Goal: Information Seeking & Learning: Learn about a topic

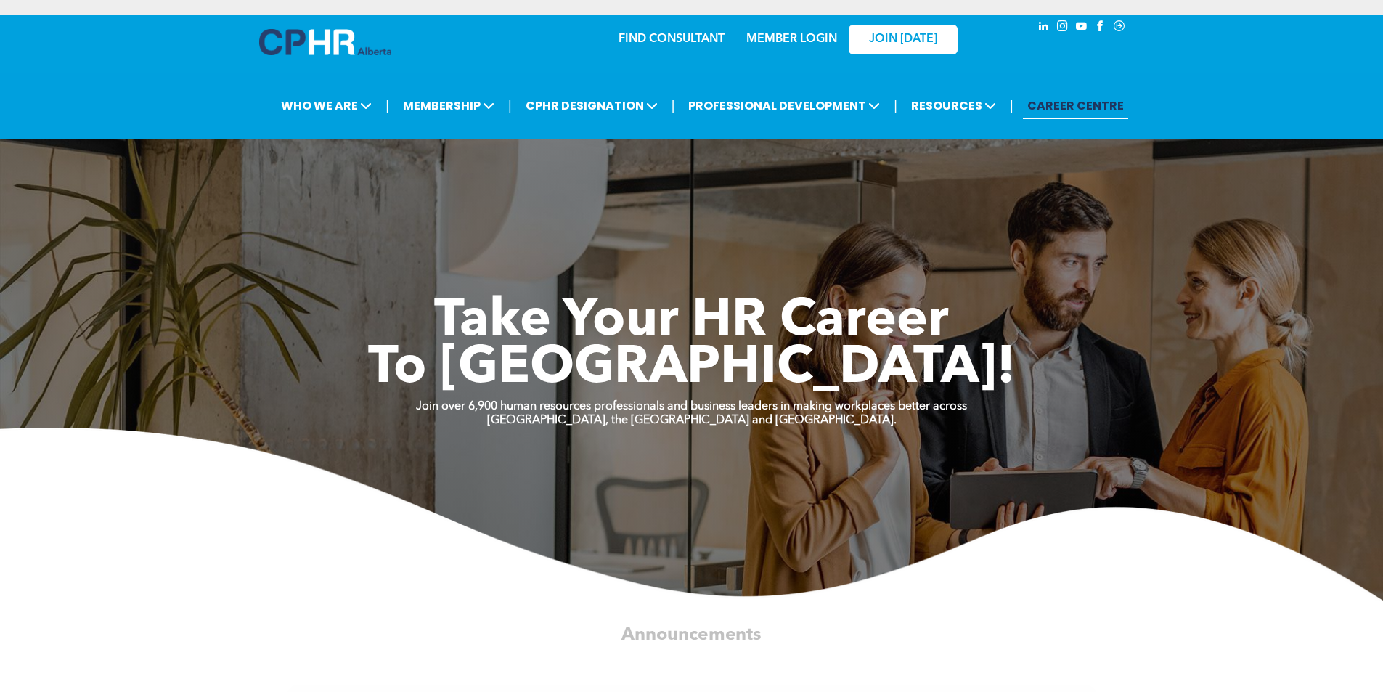
click at [794, 36] on link "MEMBER LOGIN" at bounding box center [791, 39] width 91 height 12
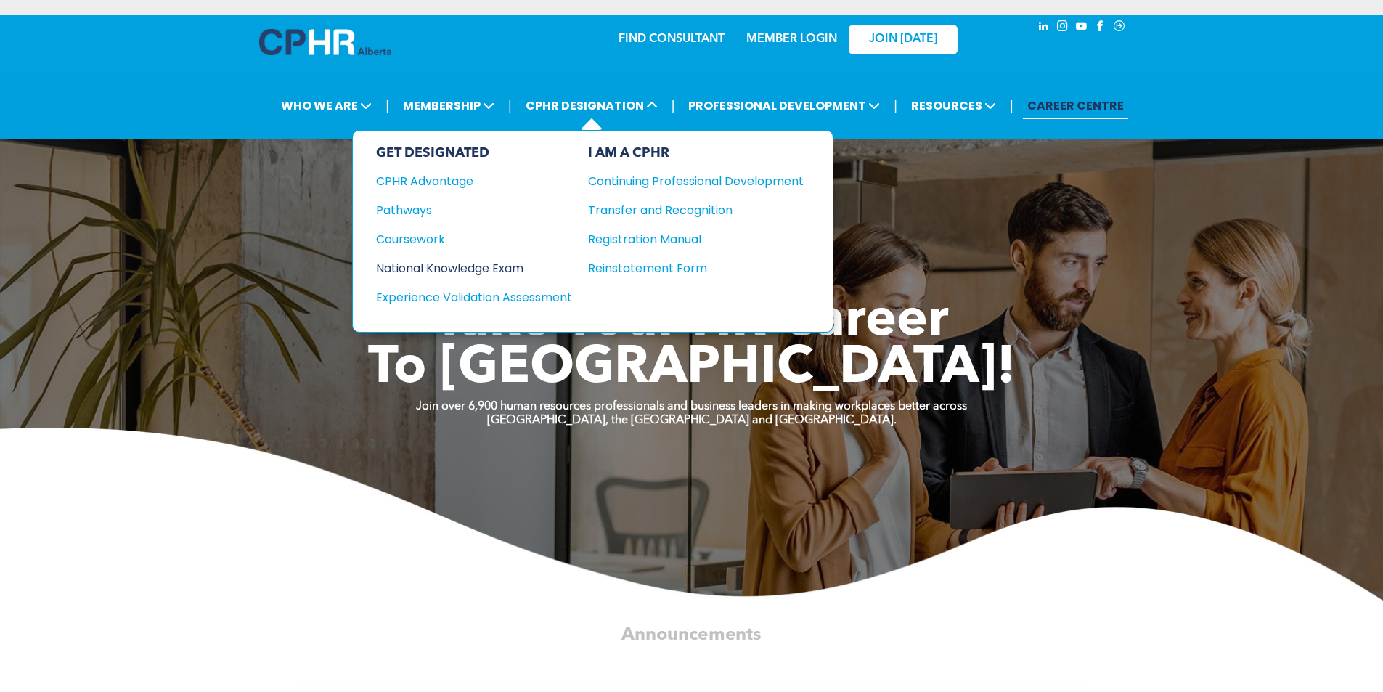
click at [470, 274] on div "National Knowledge Exam" at bounding box center [464, 268] width 176 height 18
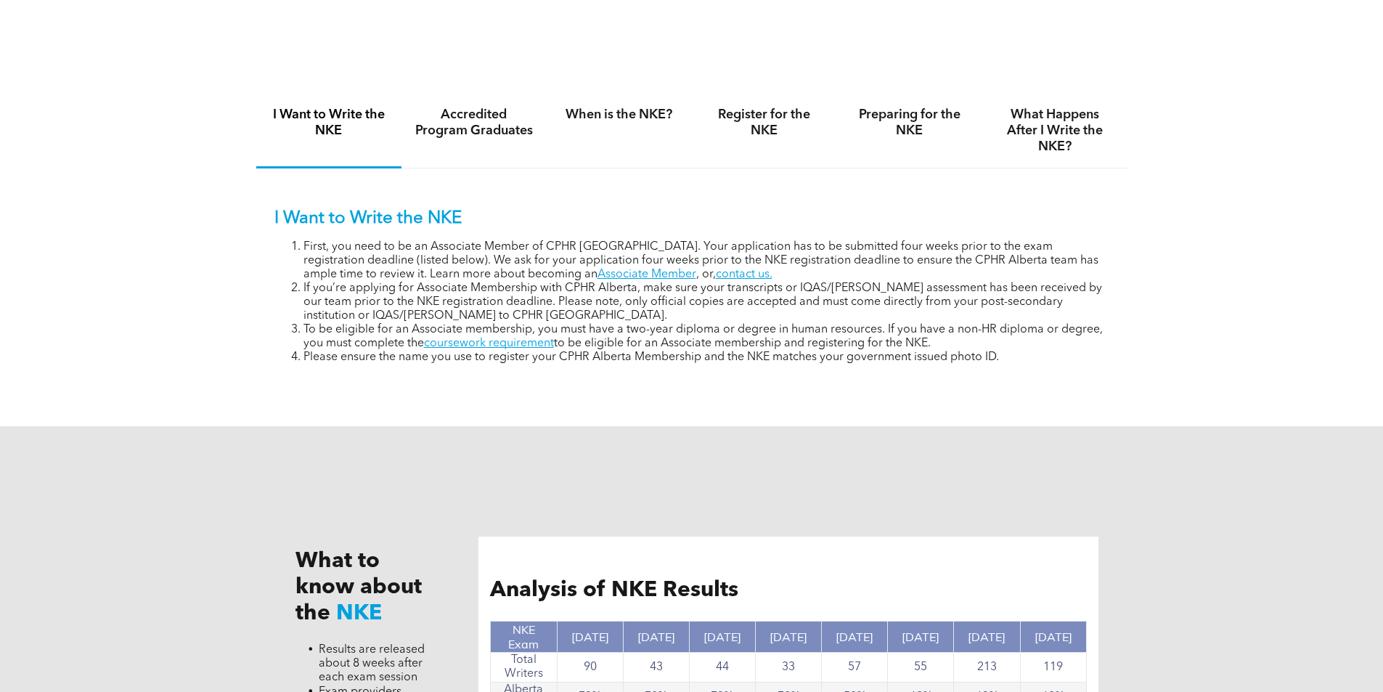
scroll to position [1016, 0]
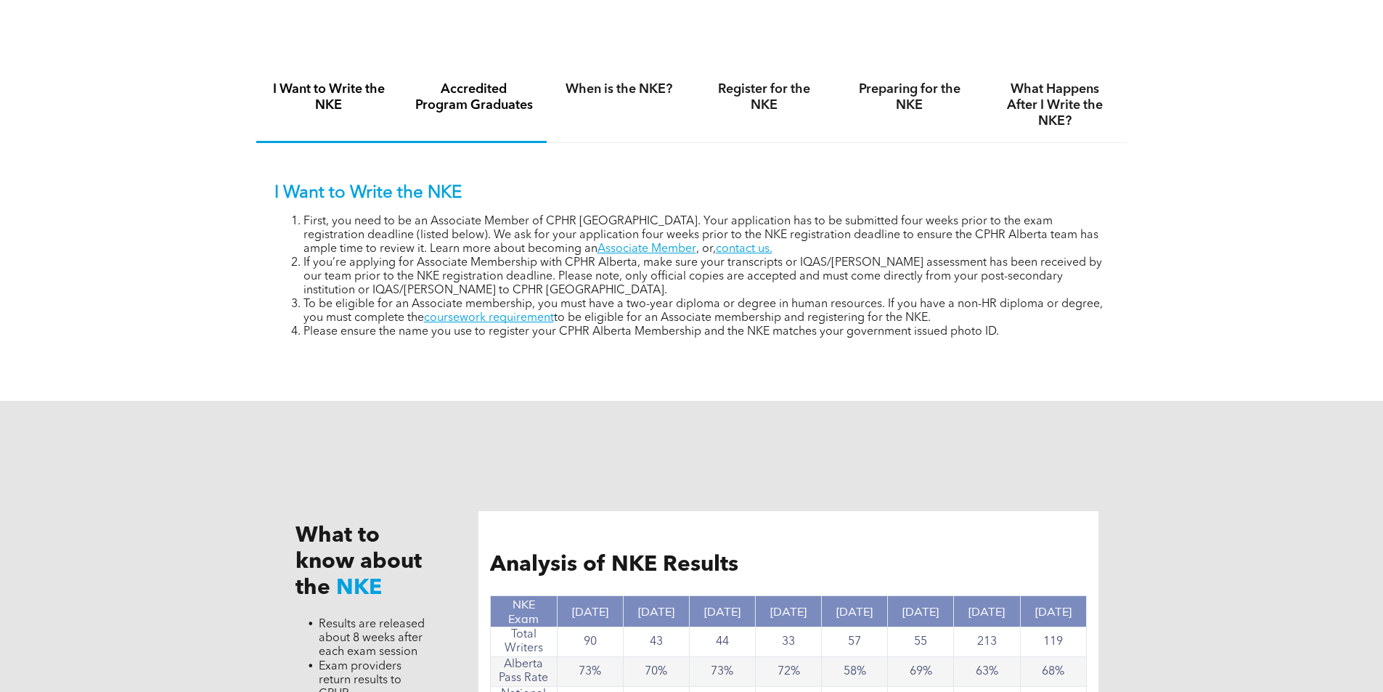
click at [474, 101] on h4 "Accredited Program Graduates" at bounding box center [474, 97] width 119 height 32
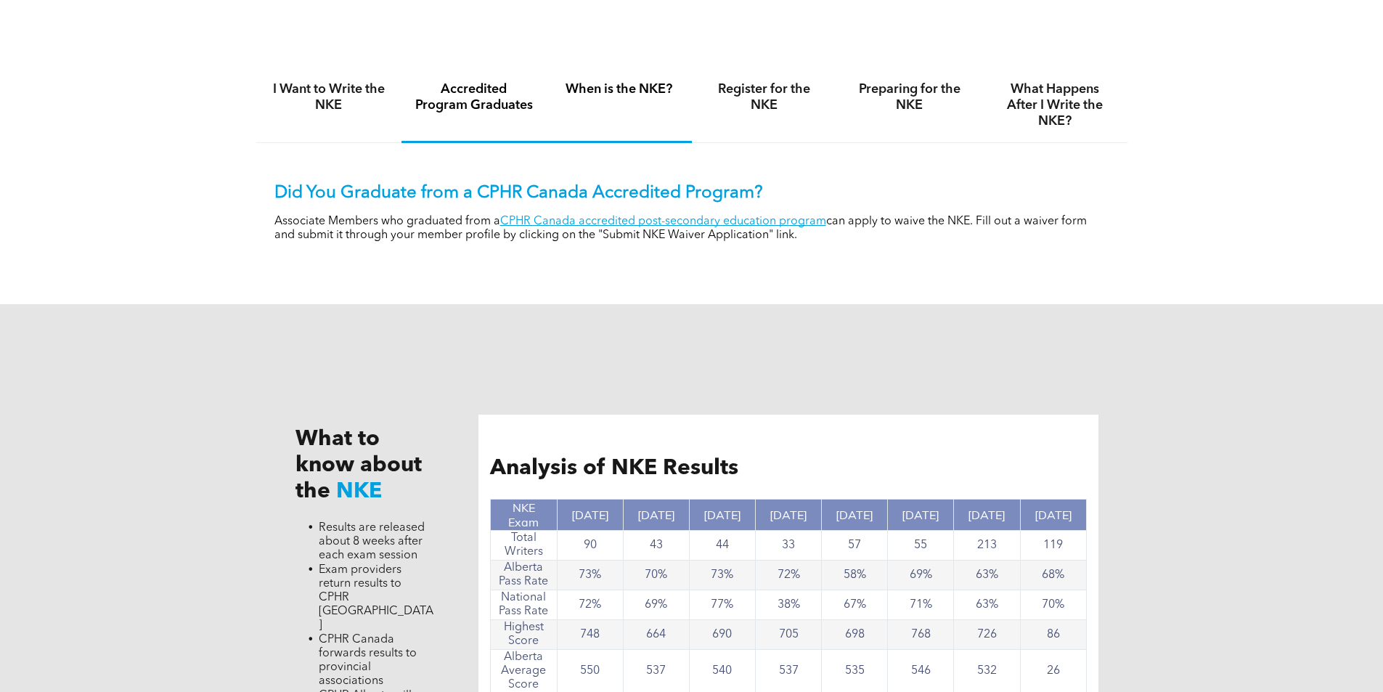
click at [655, 86] on h4 "When is the NKE?" at bounding box center [619, 89] width 119 height 16
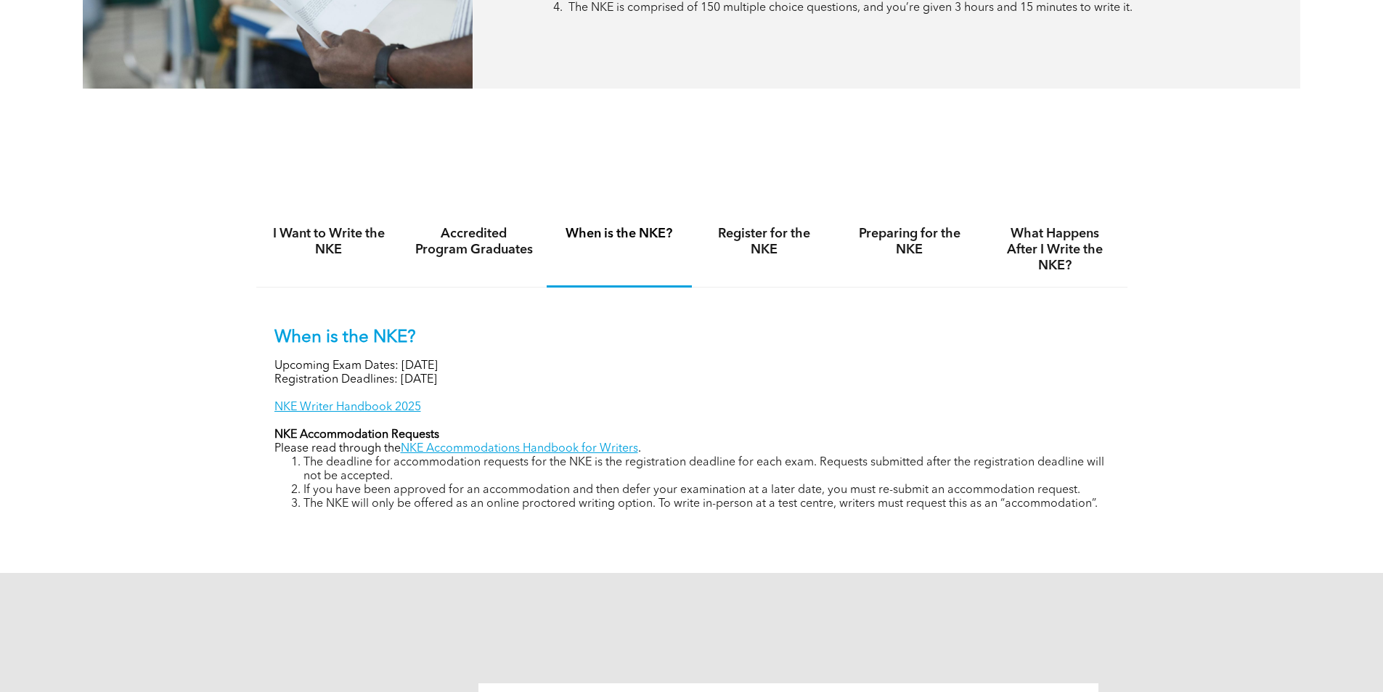
scroll to position [871, 0]
click at [767, 259] on div "Register for the NKE" at bounding box center [764, 250] width 145 height 75
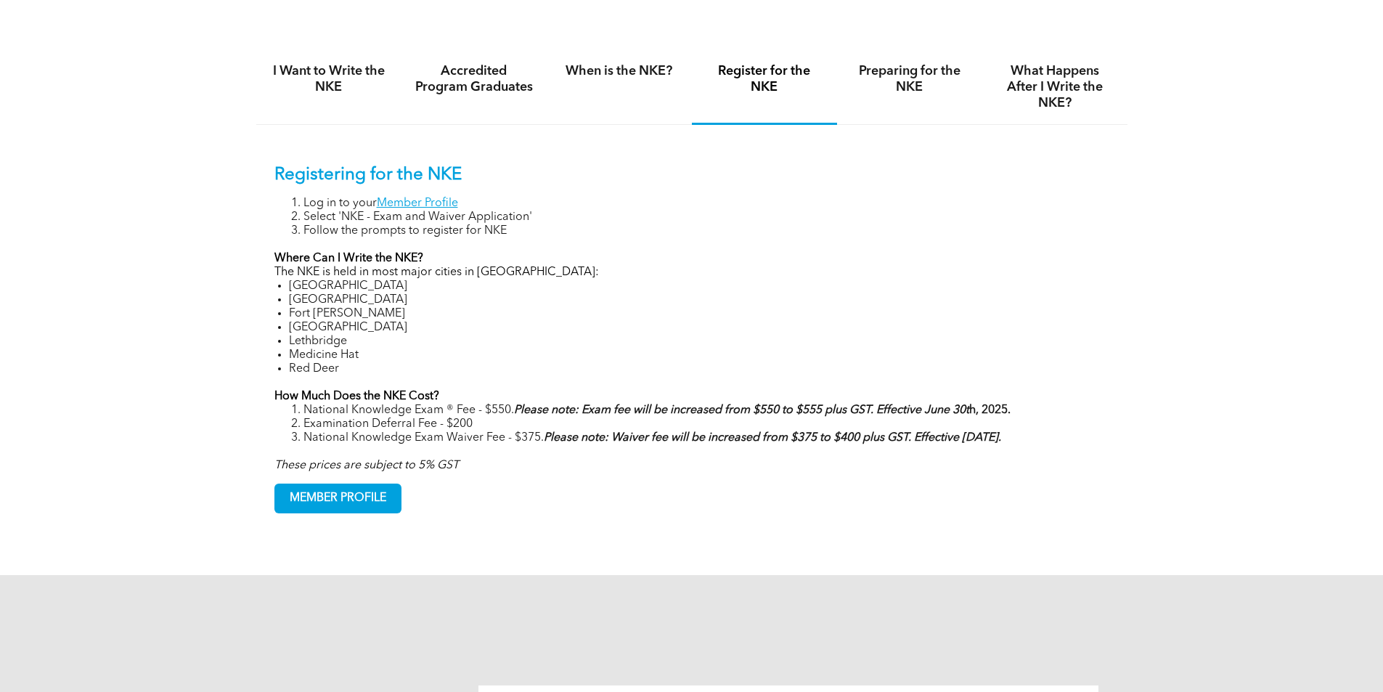
scroll to position [944, 0]
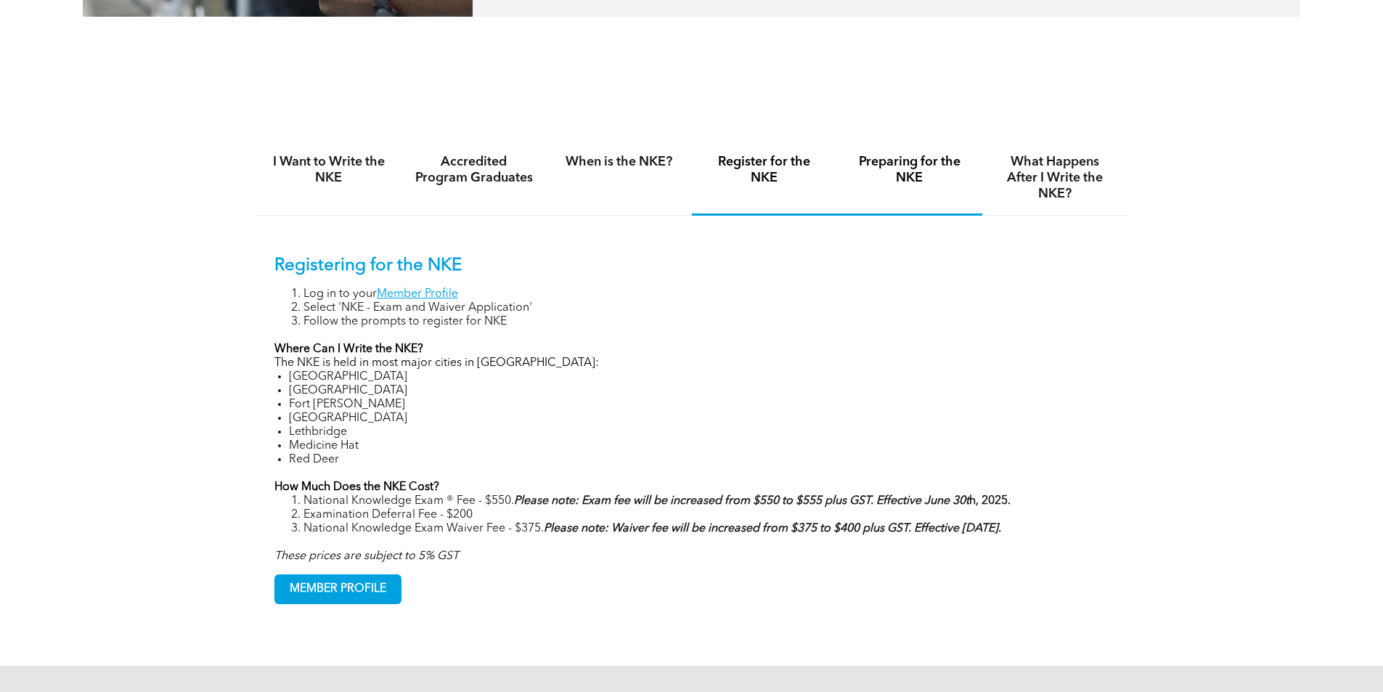
click at [898, 157] on h4 "Preparing for the NKE" at bounding box center [909, 170] width 119 height 32
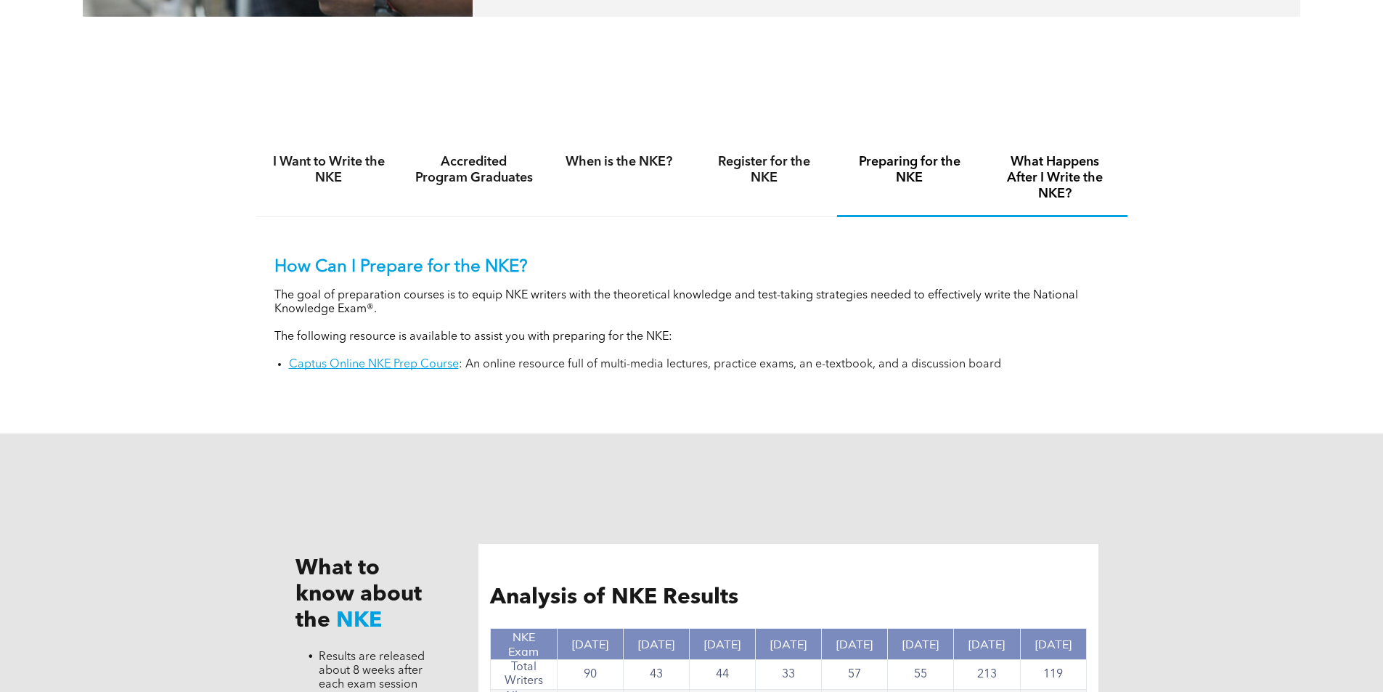
click at [1032, 182] on h4 "What Happens After I Write the NKE?" at bounding box center [1054, 178] width 119 height 48
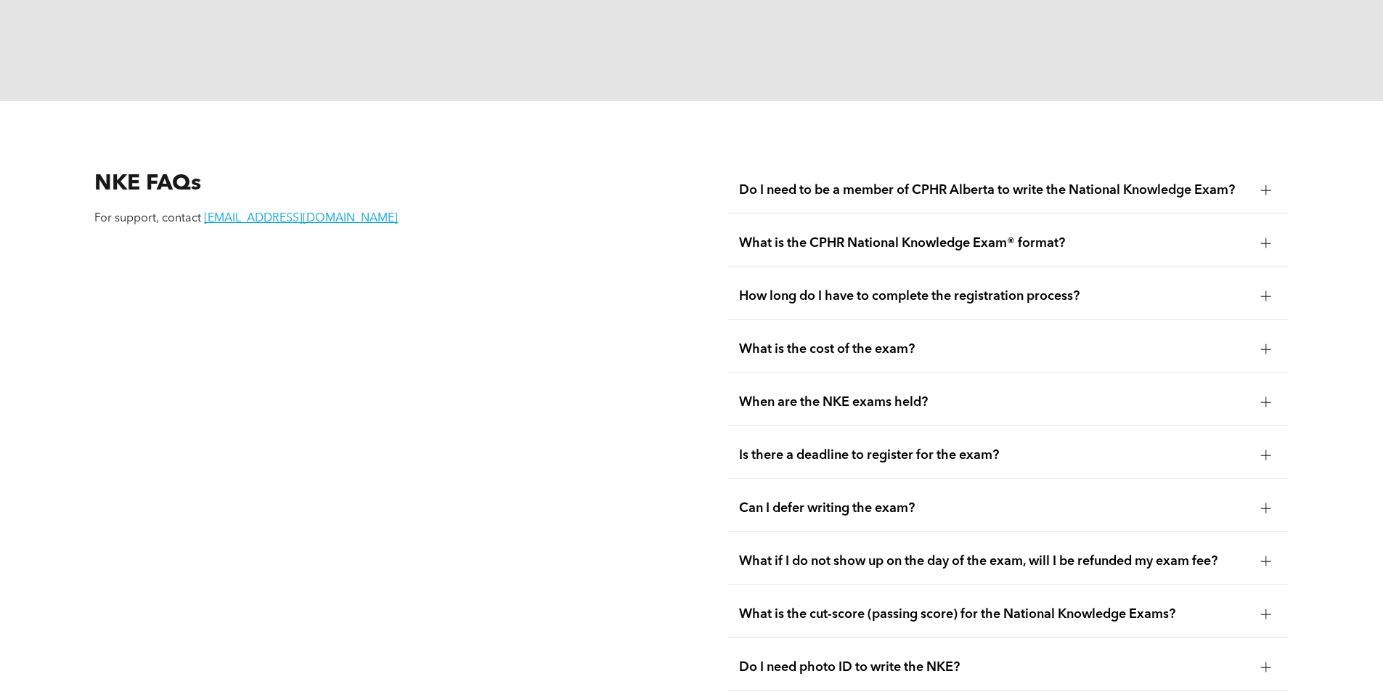
scroll to position [1960, 0]
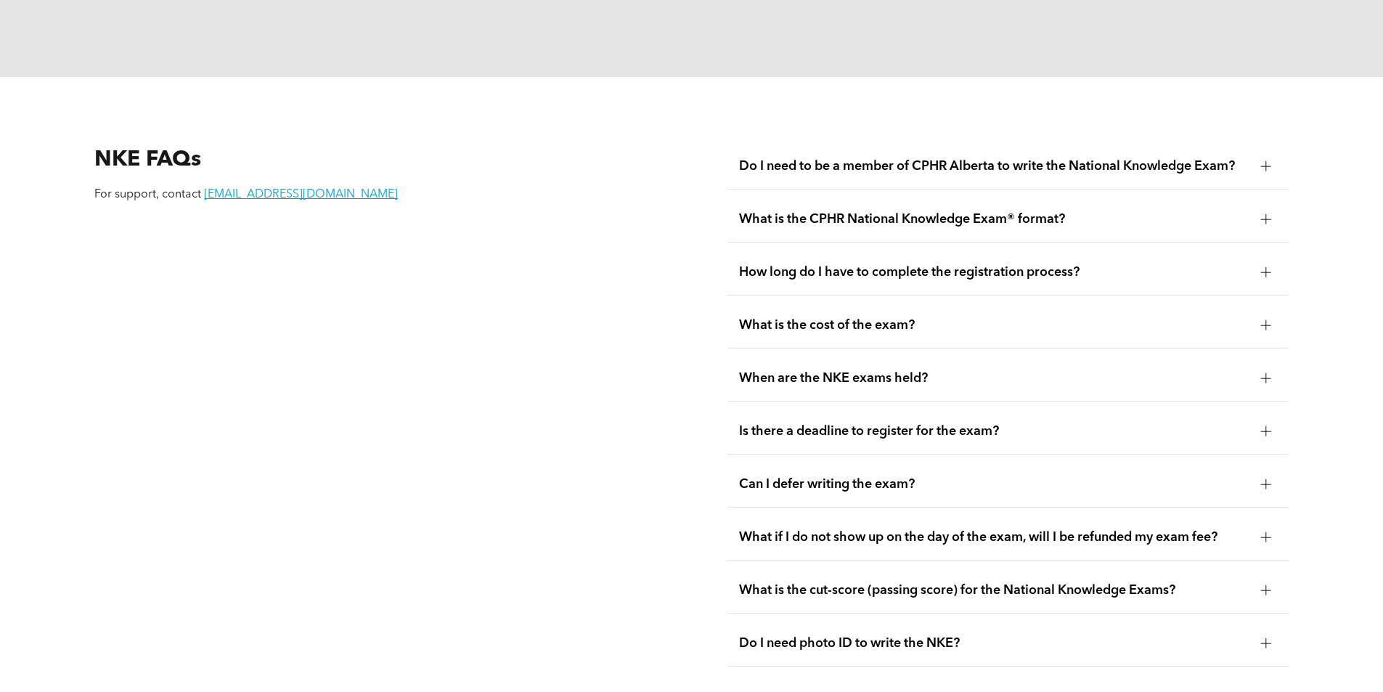
click at [887, 264] on span "How long do I have to complete the registration process?" at bounding box center [994, 272] width 510 height 16
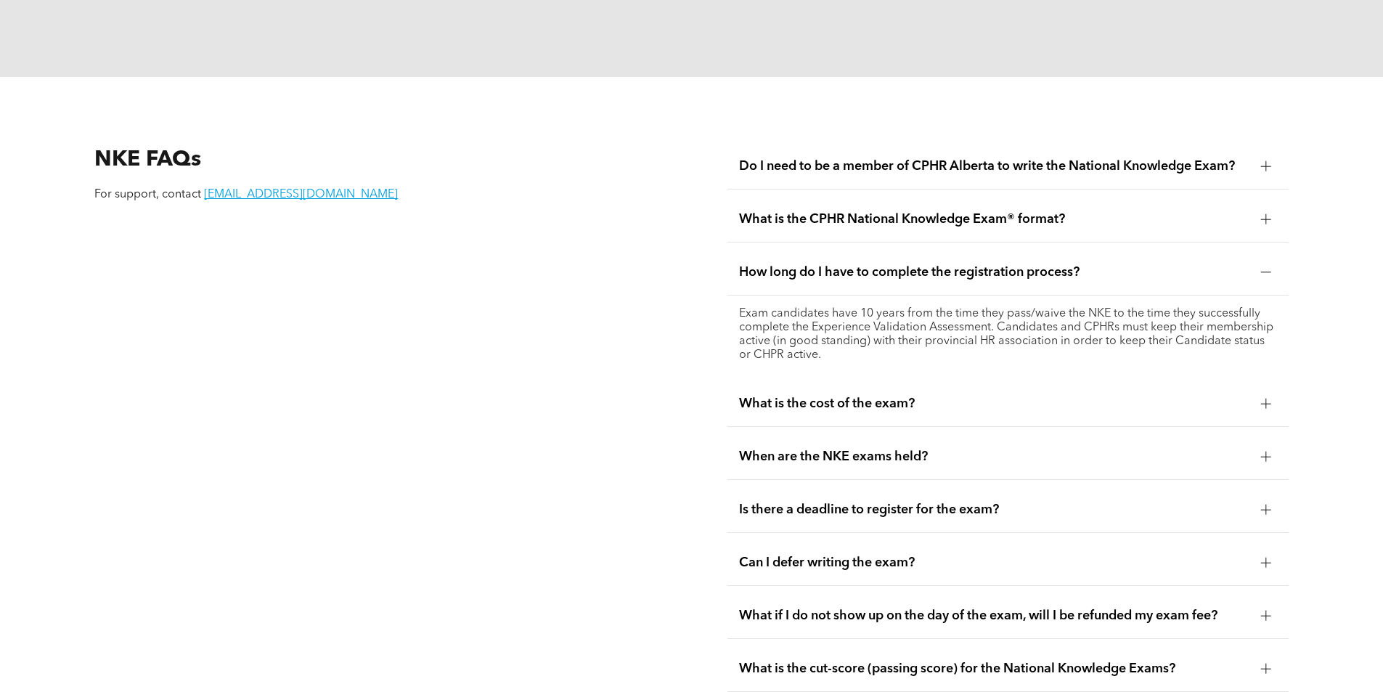
click at [818, 264] on span "How long do I have to complete the registration process?" at bounding box center [994, 272] width 510 height 16
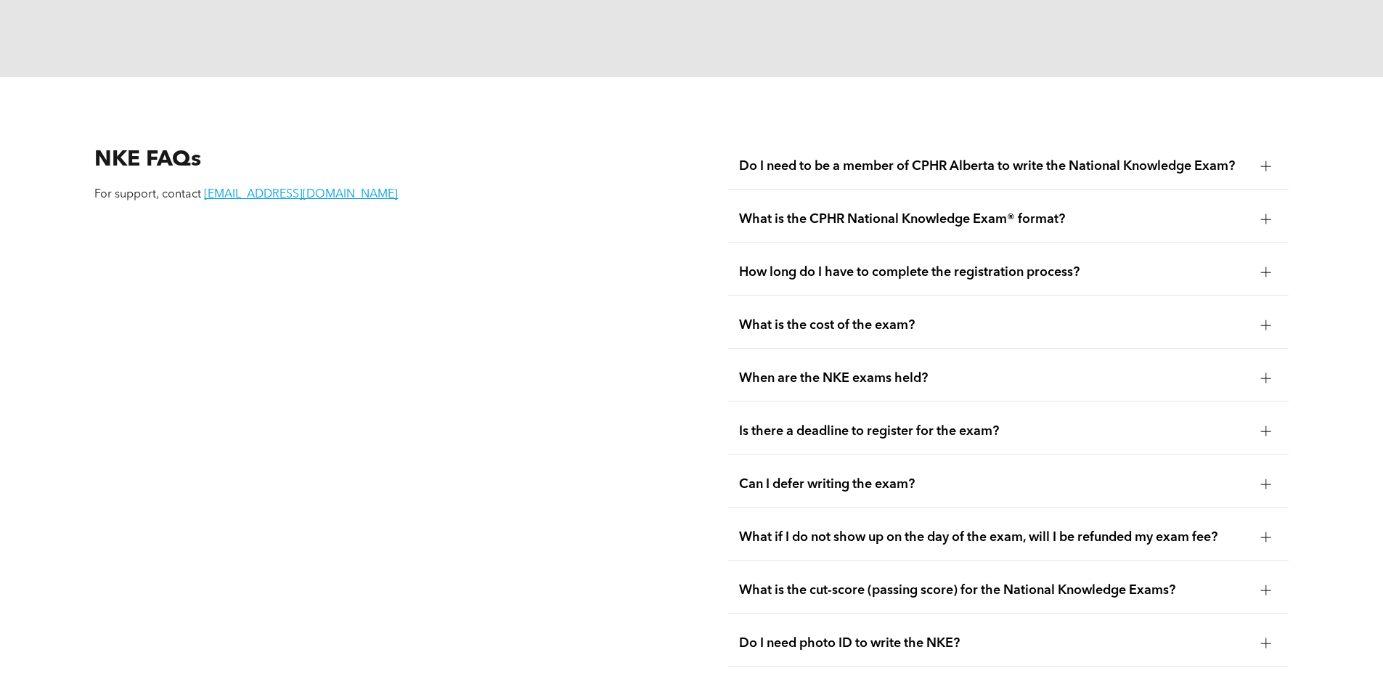
click at [892, 423] on span "Is there a deadline to register for the exam?" at bounding box center [994, 431] width 510 height 16
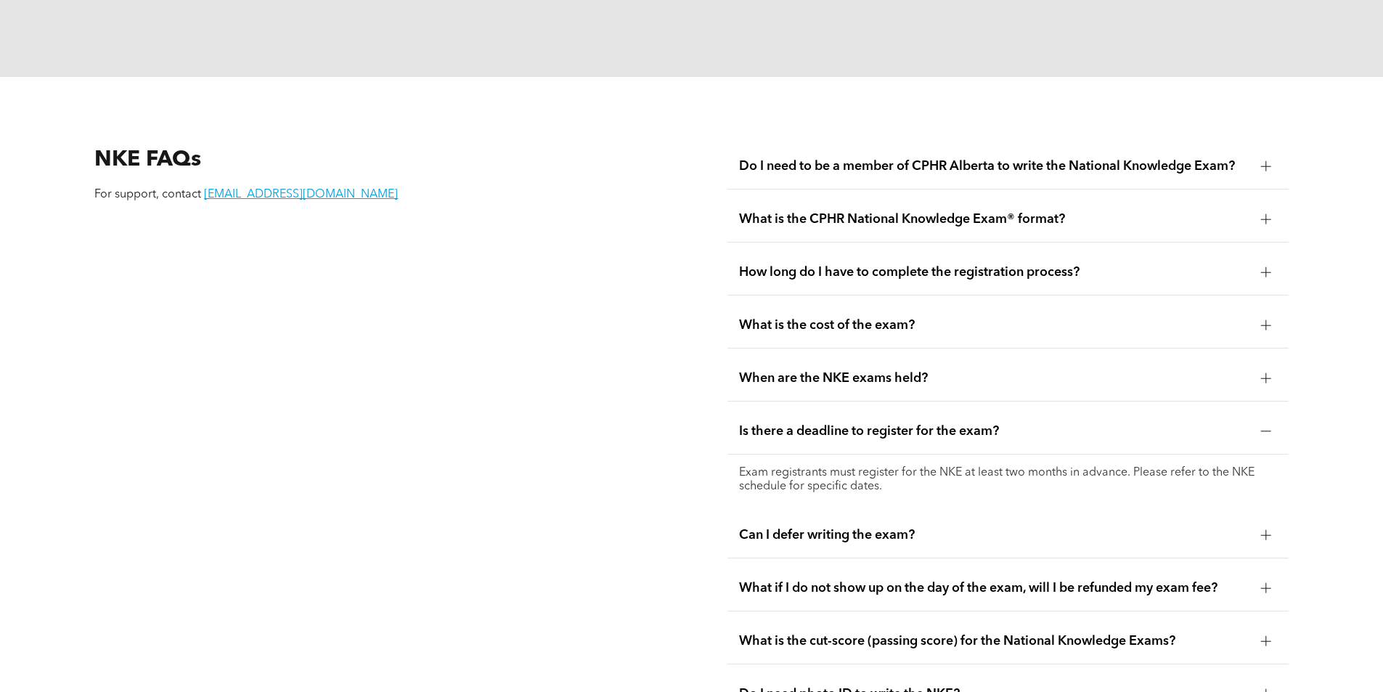
click at [836, 409] on div "Is there a deadline to register for the exam?" at bounding box center [1008, 432] width 561 height 46
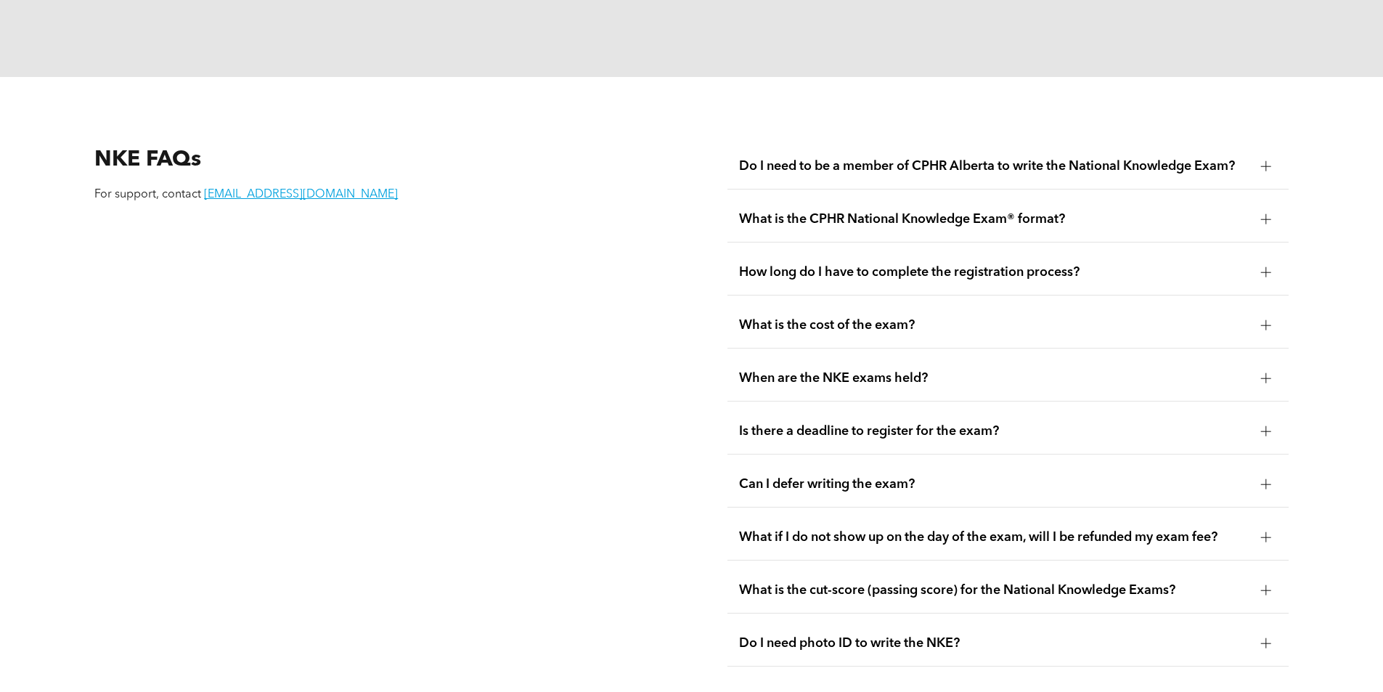
click at [830, 409] on div "Is there a deadline to register for the exam?" at bounding box center [1008, 432] width 561 height 46
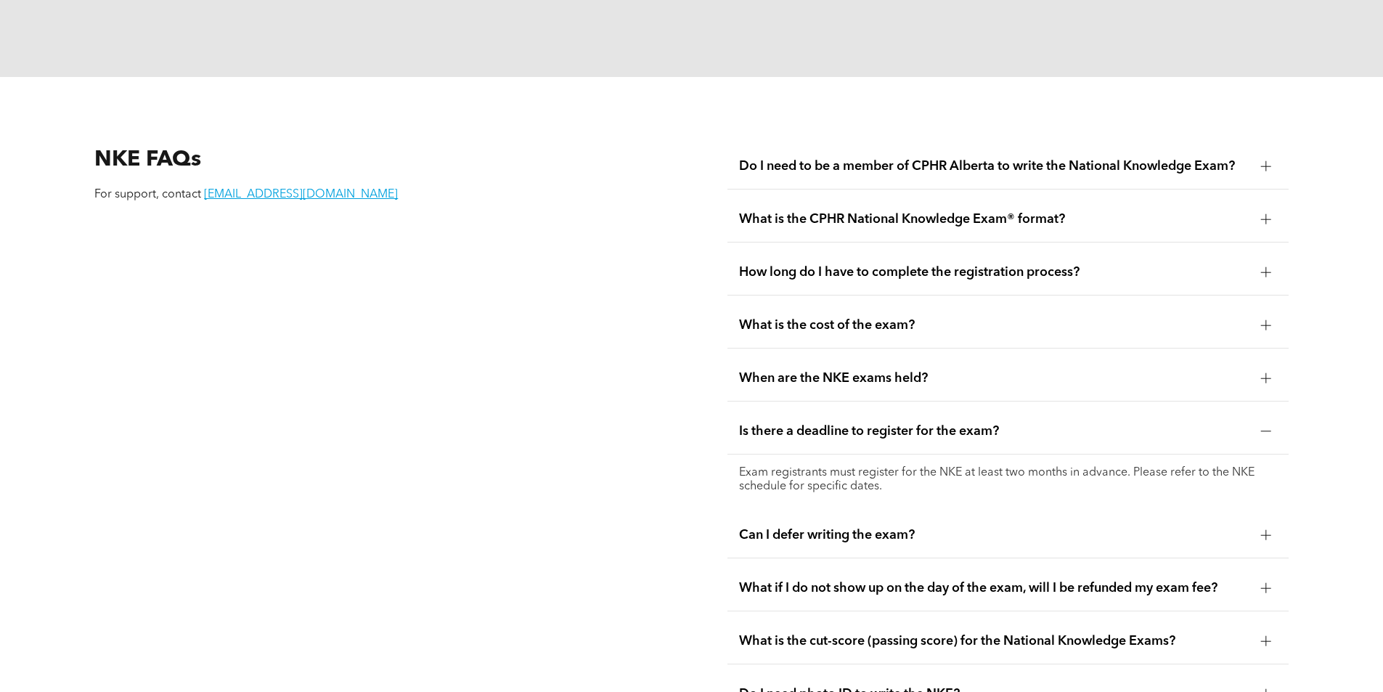
click at [831, 409] on div "Is there a deadline to register for the exam?" at bounding box center [1008, 432] width 561 height 46
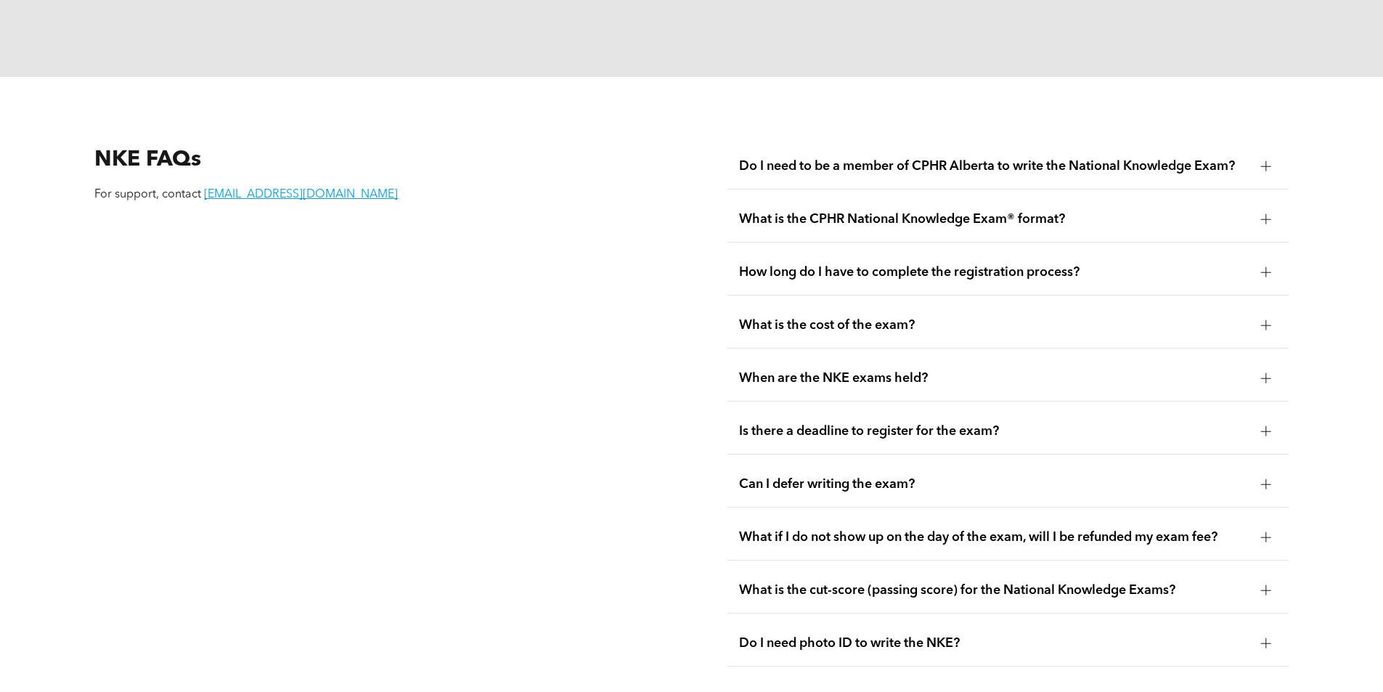
click at [958, 211] on span "What is the CPHR National Knowledge Exam® format?" at bounding box center [994, 219] width 510 height 16
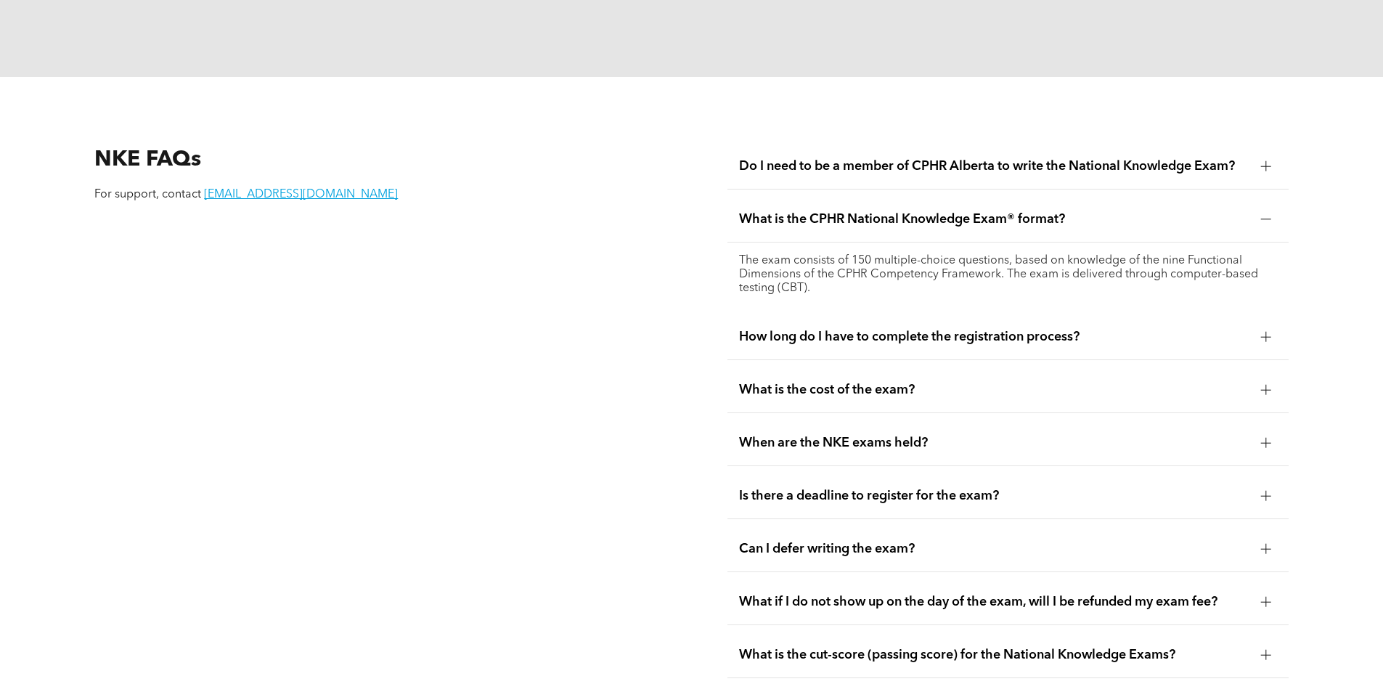
click at [958, 211] on span "What is the CPHR National Knowledge Exam® format?" at bounding box center [994, 219] width 510 height 16
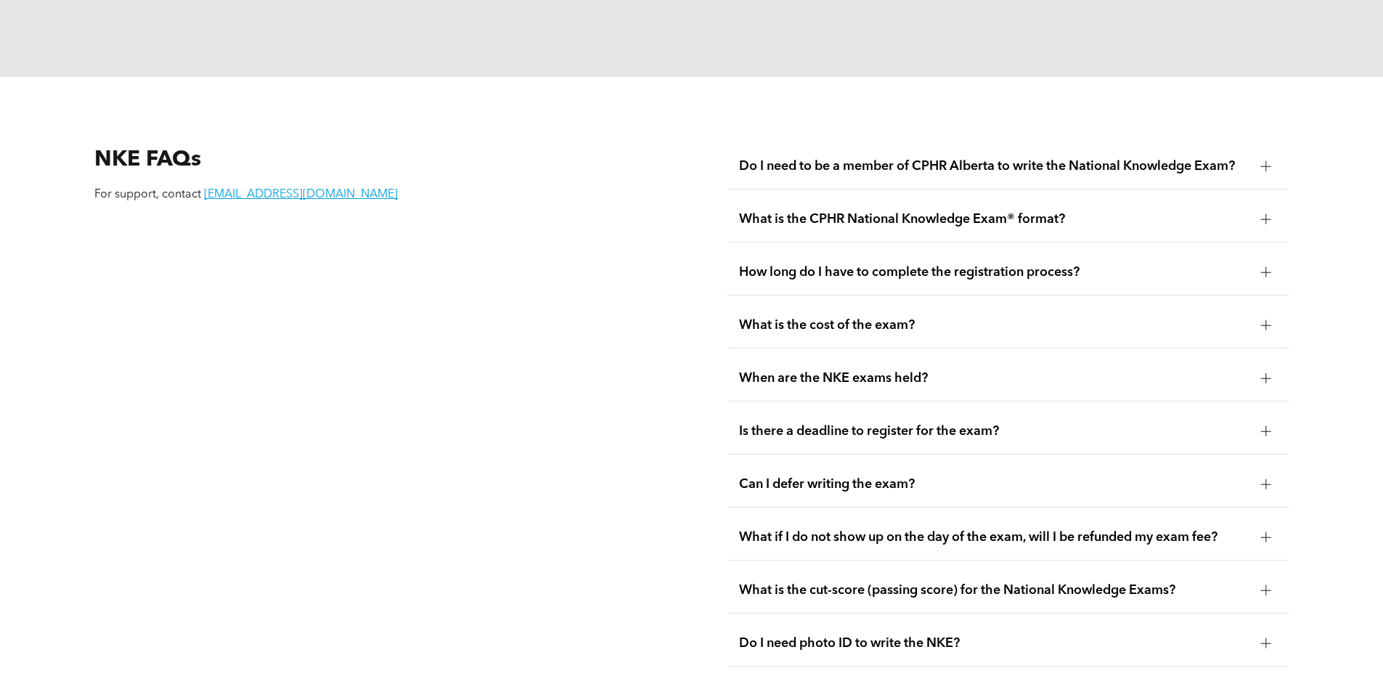
click at [913, 146] on div "Do I need to be a member of CPHR Alberta to write the National Knowledge Exam?" at bounding box center [1008, 167] width 561 height 46
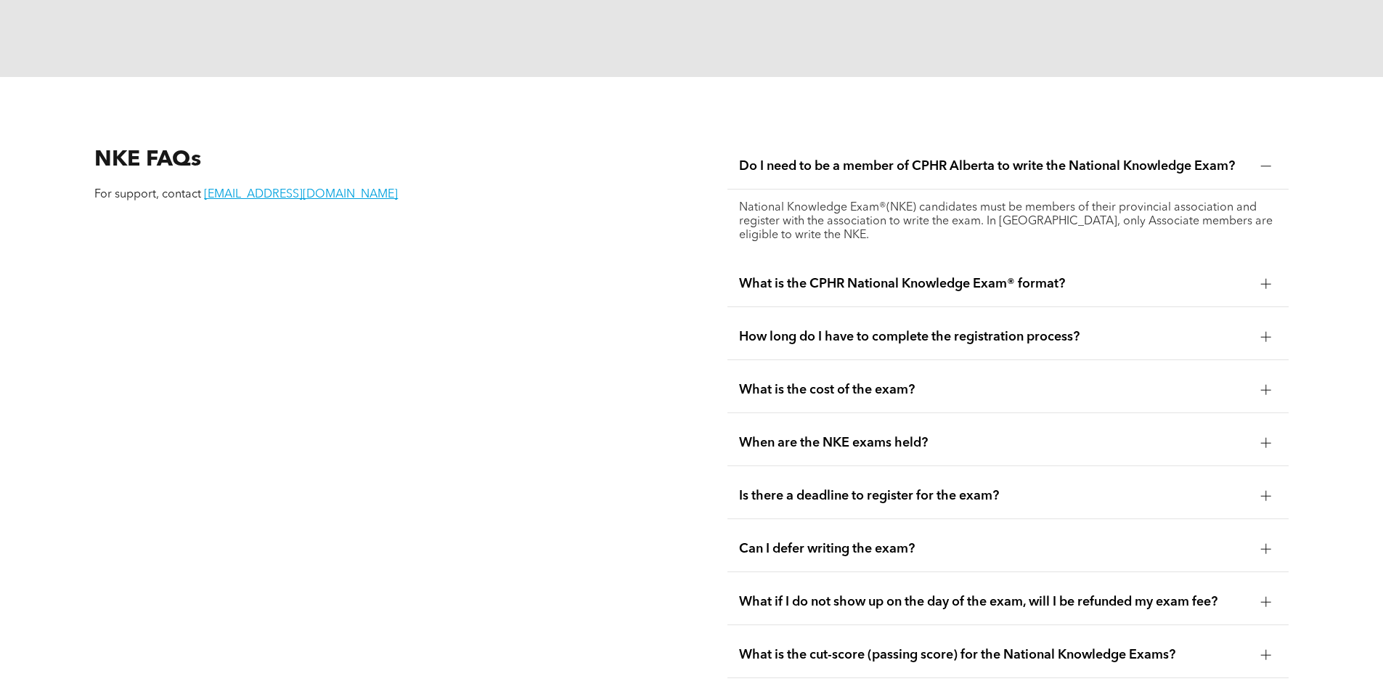
click at [913, 146] on div "Do I need to be a member of CPHR Alberta to write the National Knowledge Exam?" at bounding box center [1008, 167] width 561 height 46
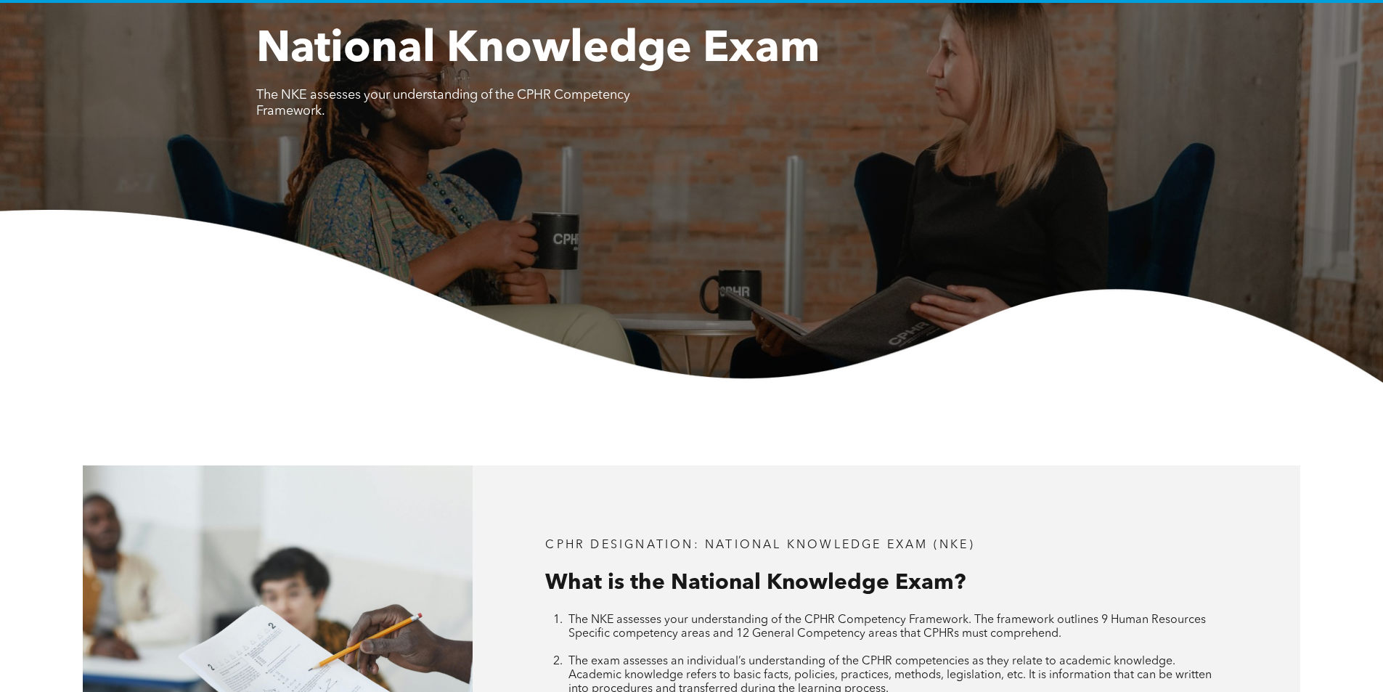
scroll to position [0, 0]
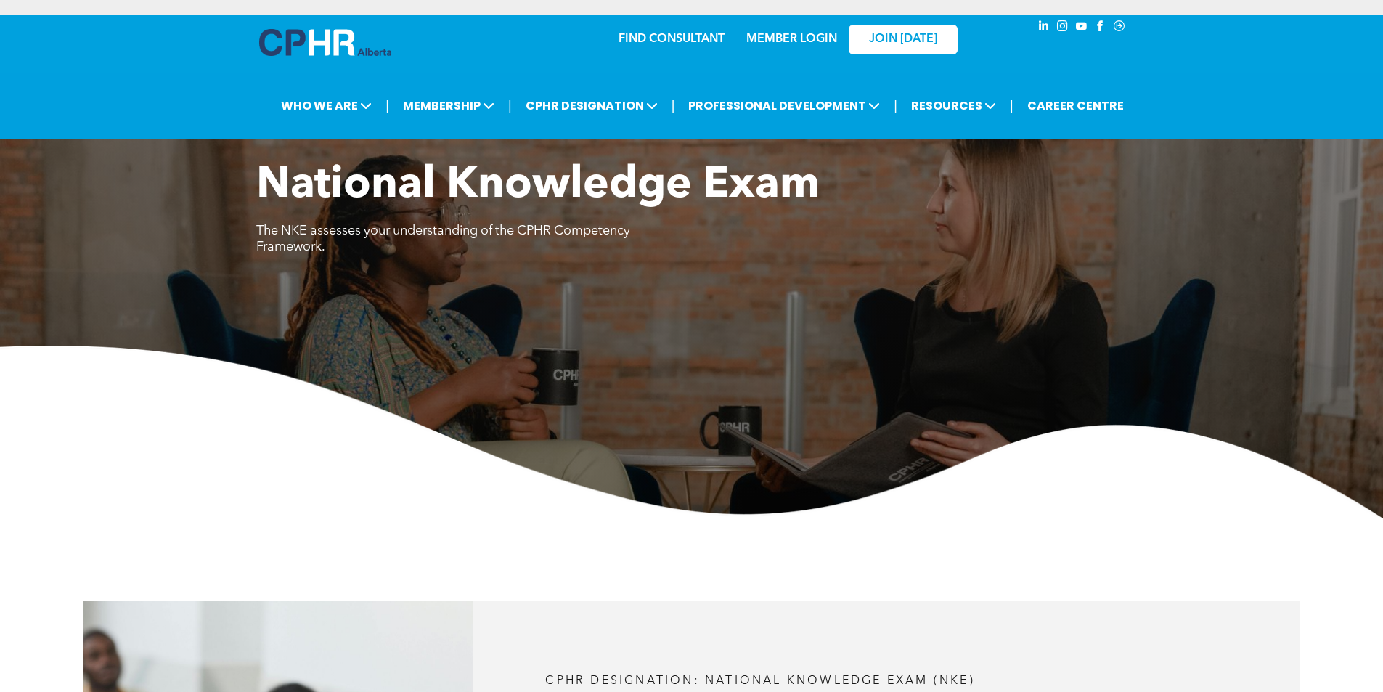
click at [786, 34] on link "MEMBER LOGIN" at bounding box center [791, 39] width 91 height 12
